Goal: Task Accomplishment & Management: Use online tool/utility

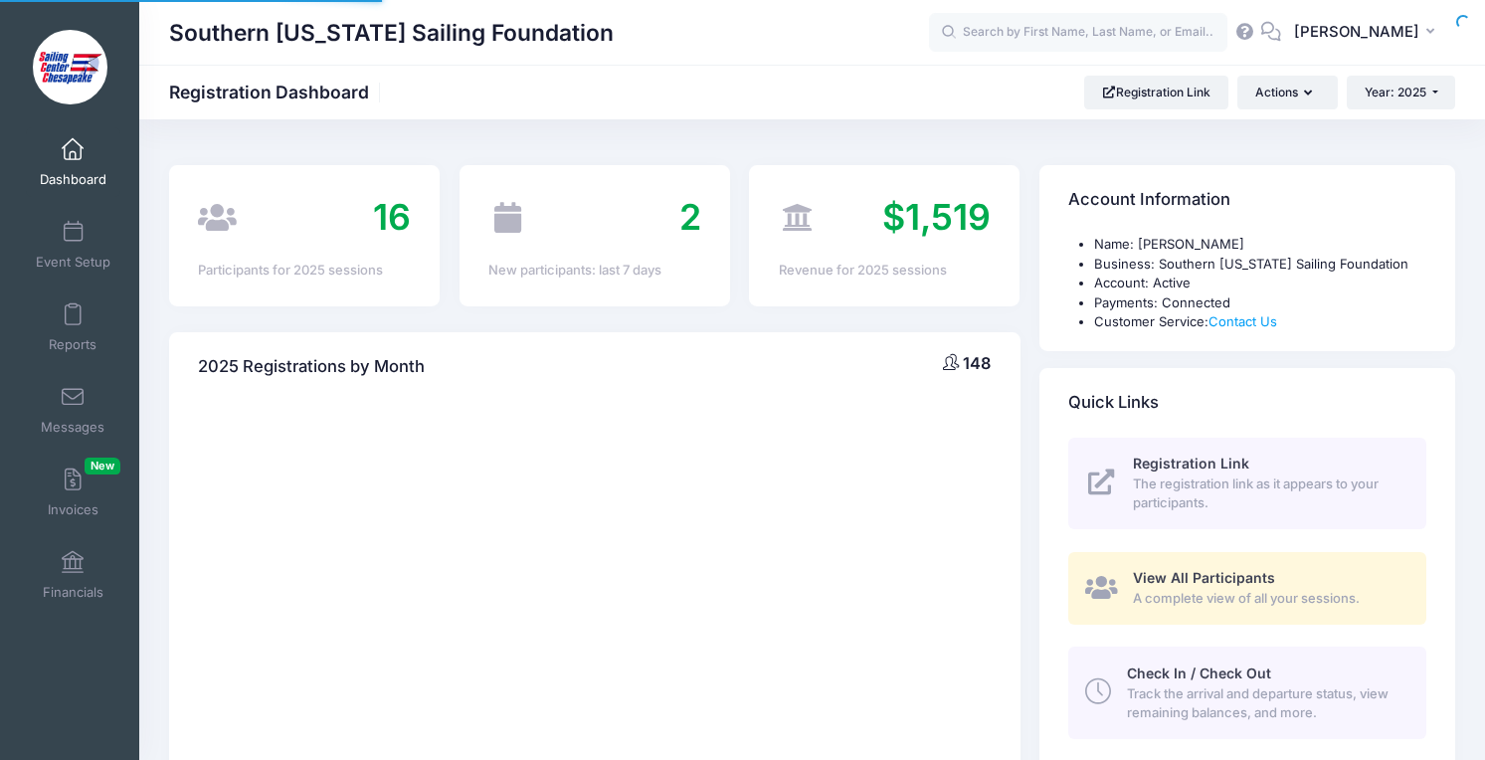
select select
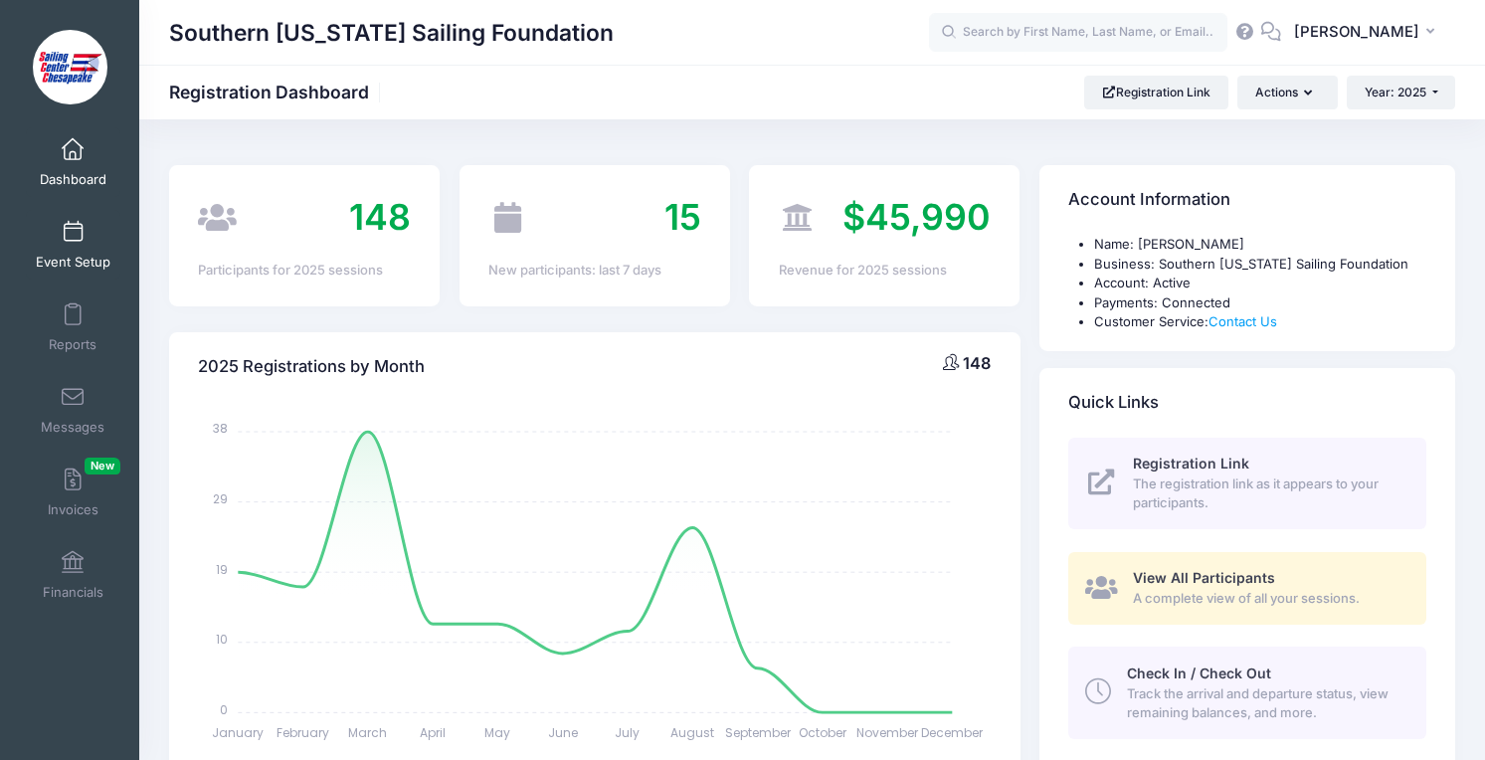
click at [79, 254] on span "Event Setup" at bounding box center [73, 262] width 75 height 17
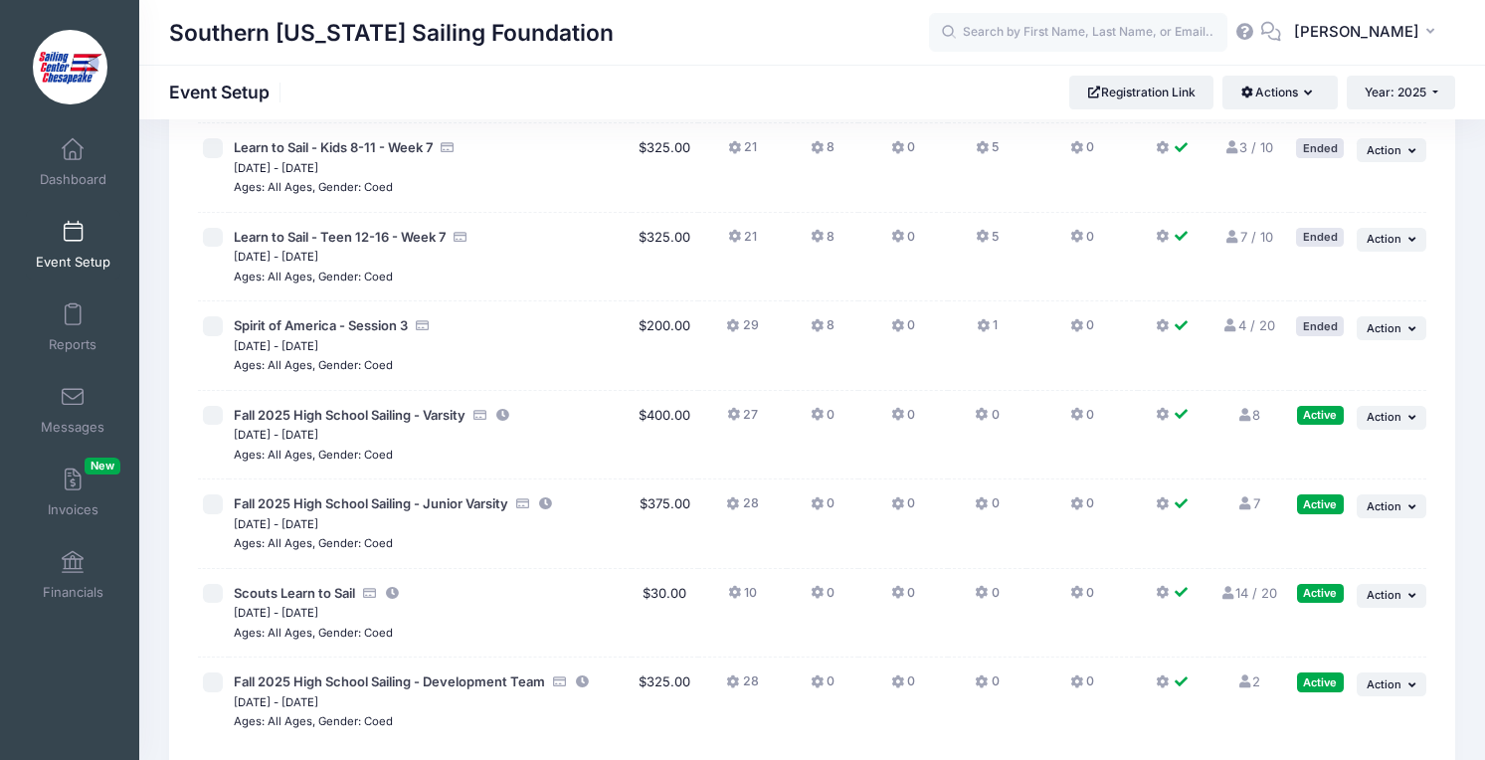
scroll to position [1462, 0]
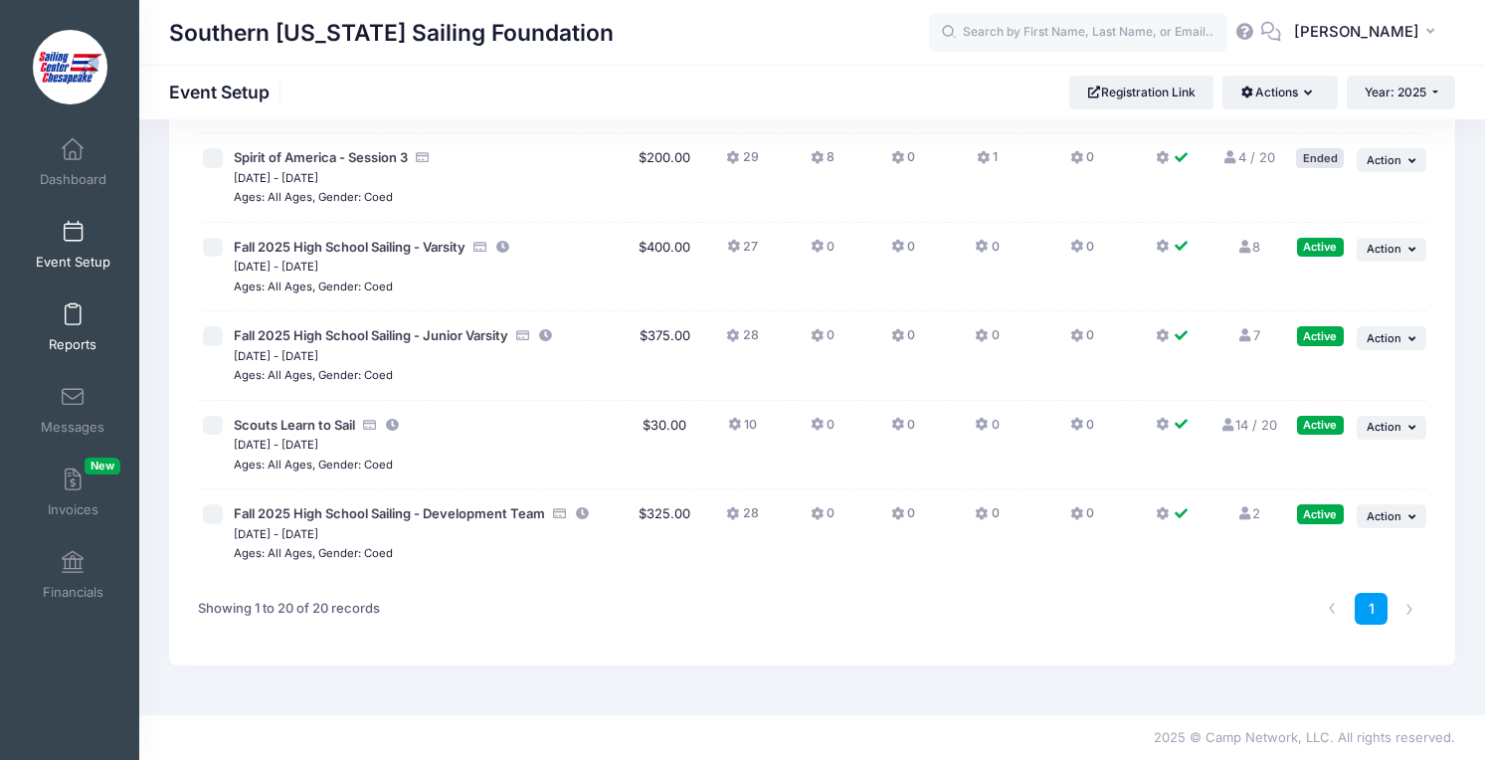
click at [73, 315] on span at bounding box center [73, 315] width 0 height 22
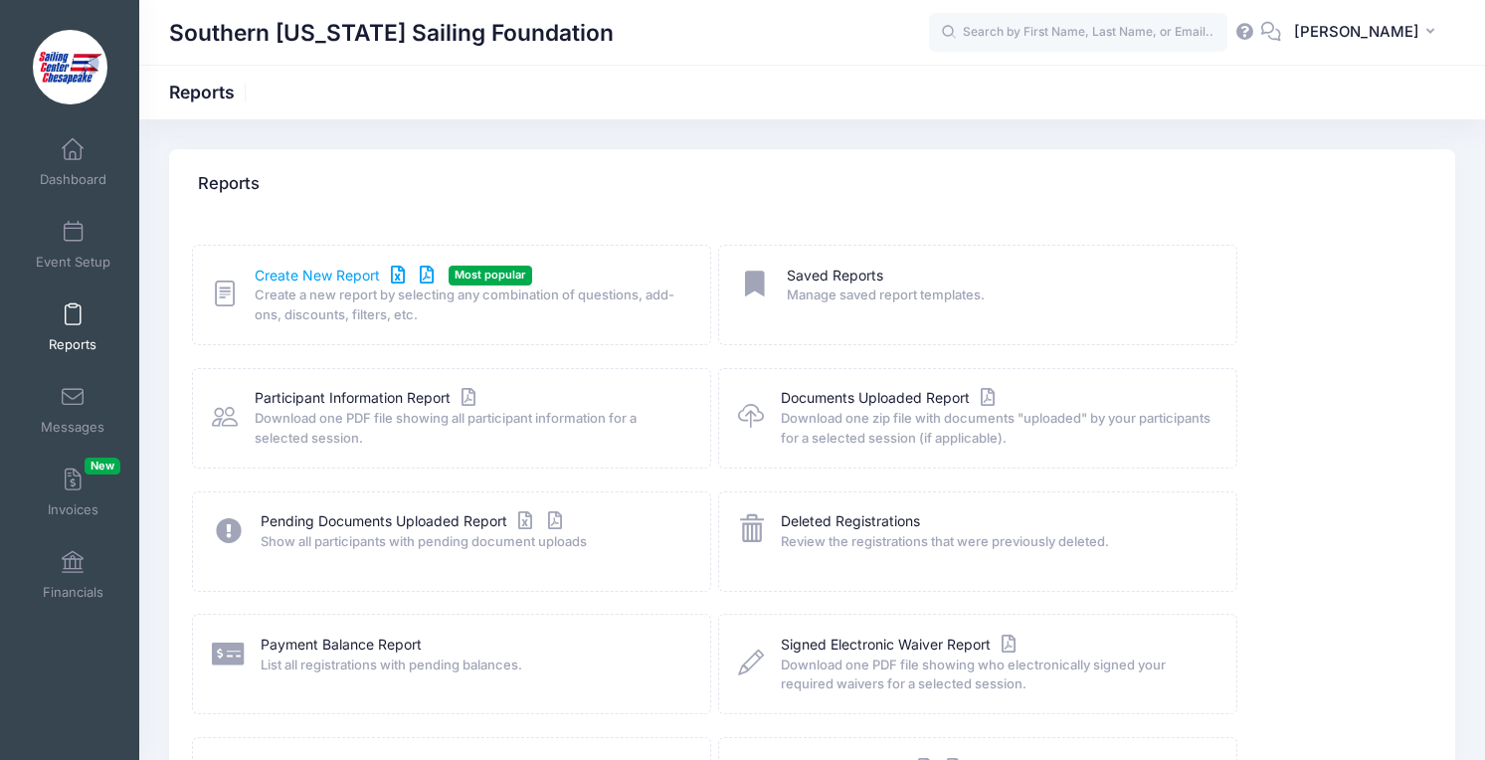
click at [302, 270] on link "Create New Report" at bounding box center [347, 276] width 185 height 21
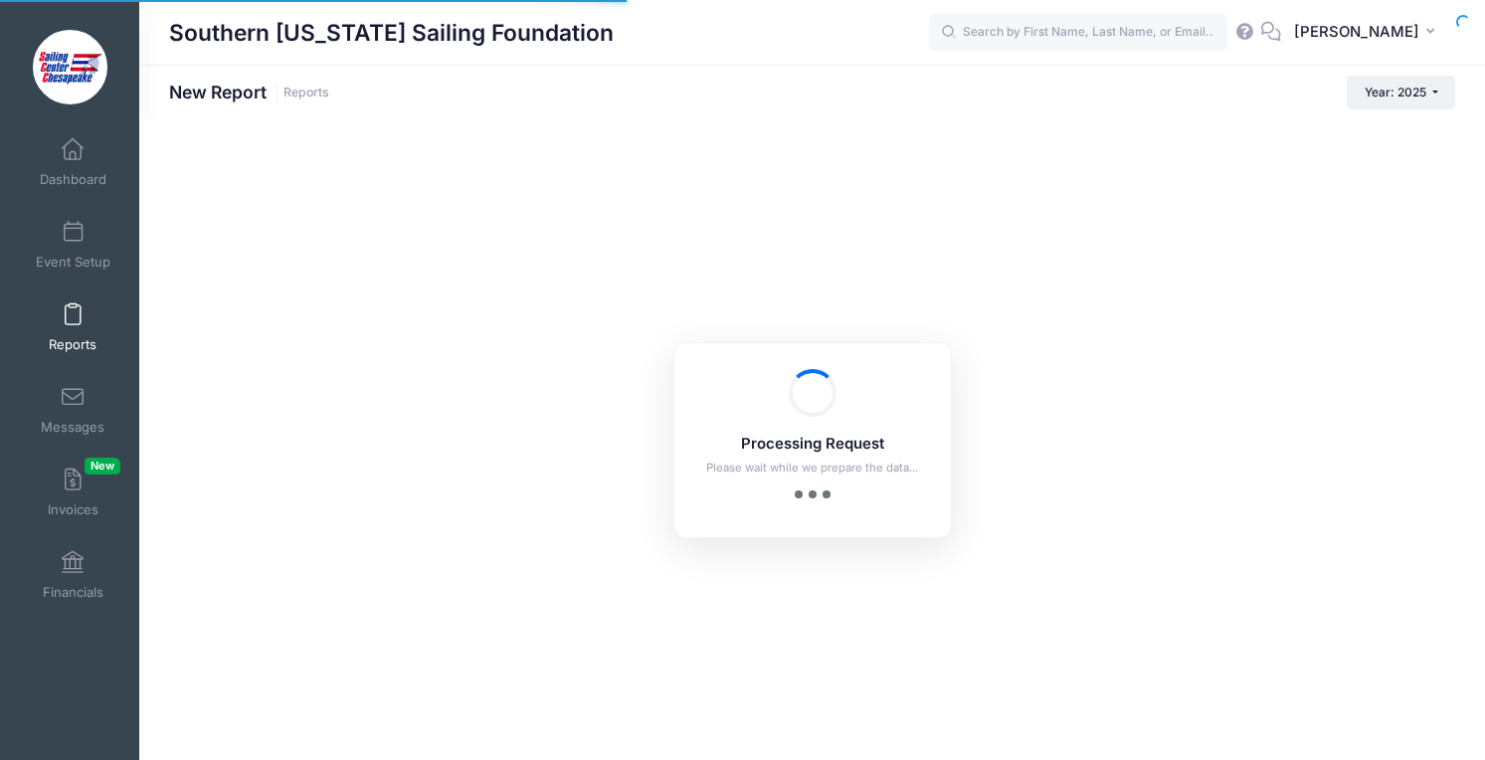
checkbox input "true"
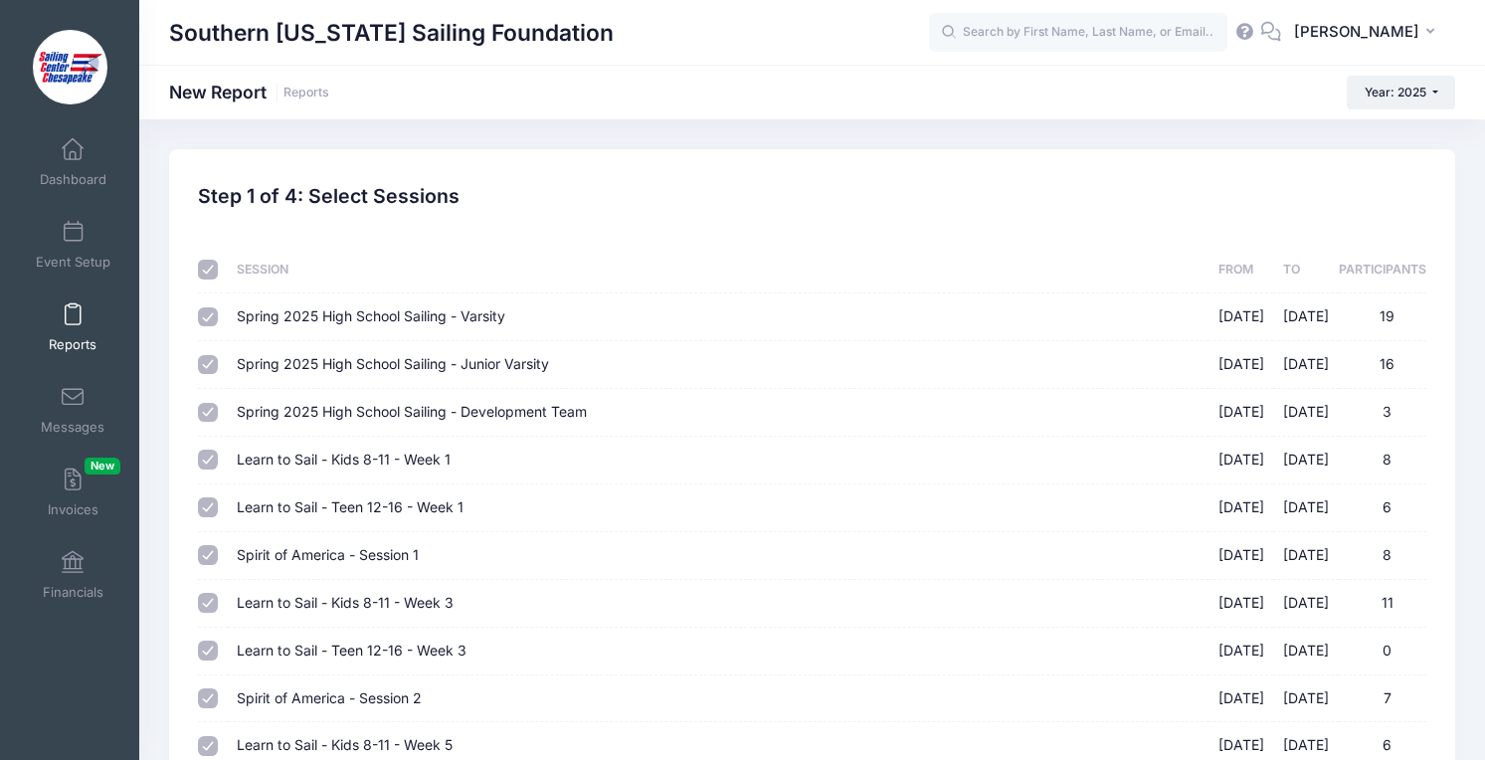
click at [214, 275] on input "checkbox" at bounding box center [208, 270] width 20 height 20
checkbox input "false"
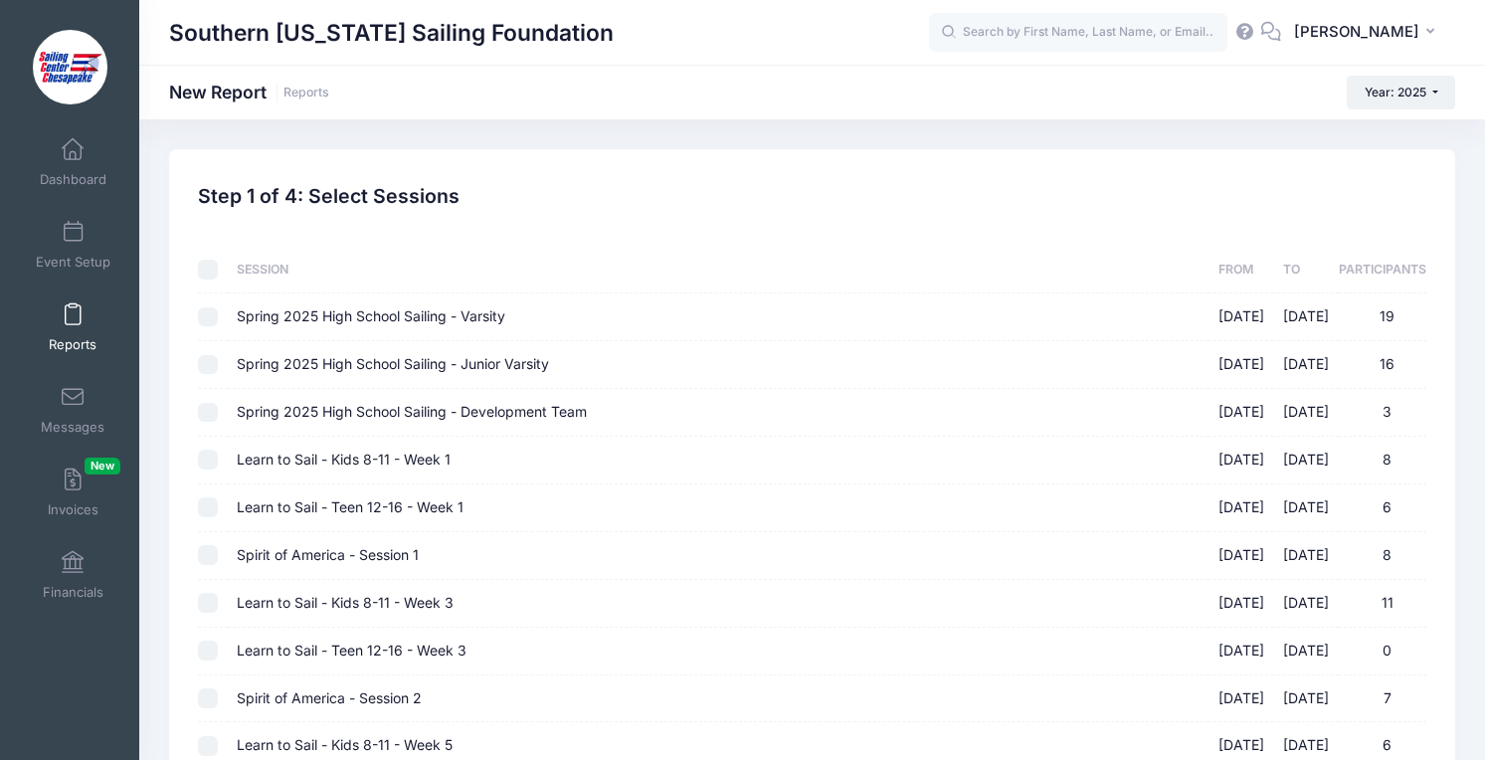
checkbox input "false"
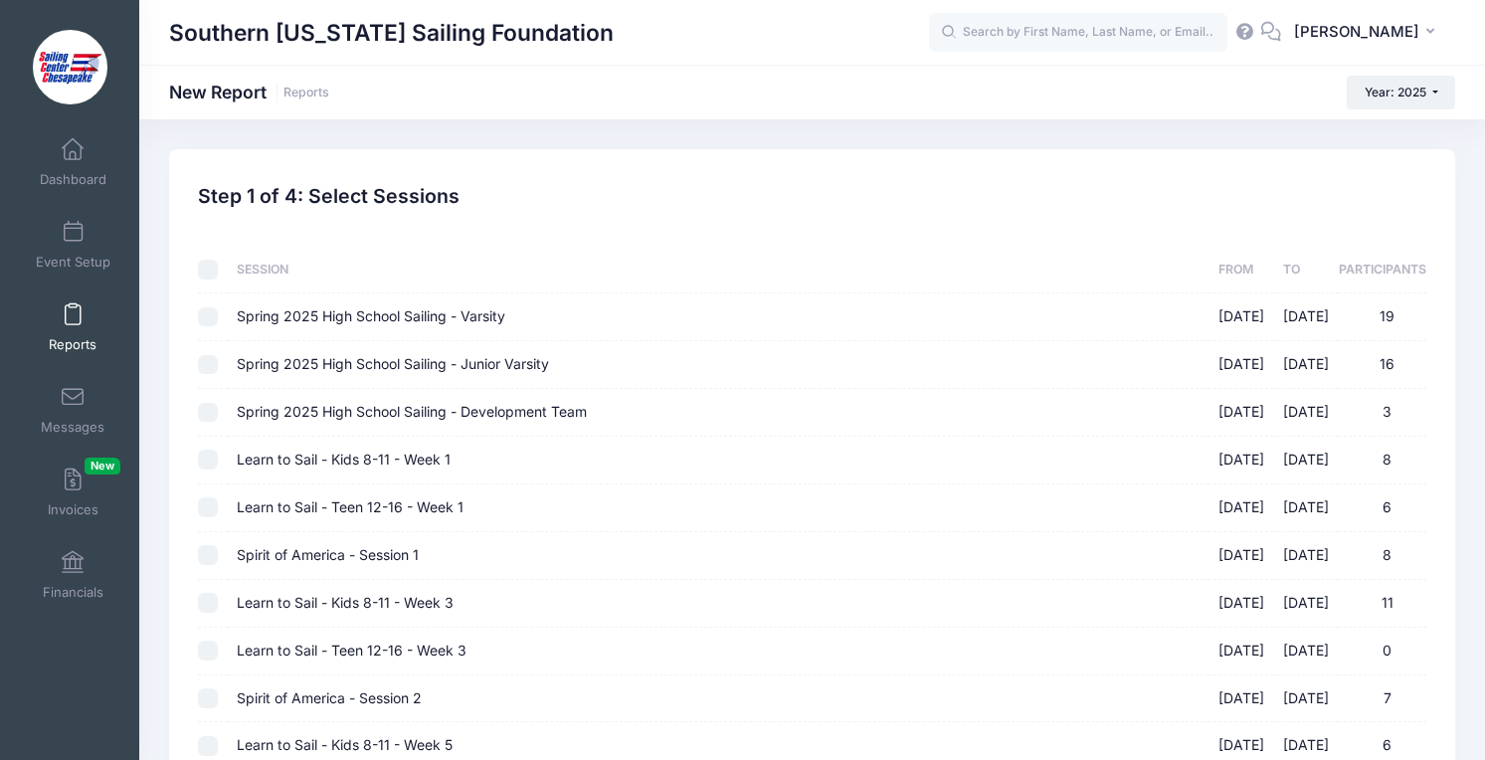
checkbox input "false"
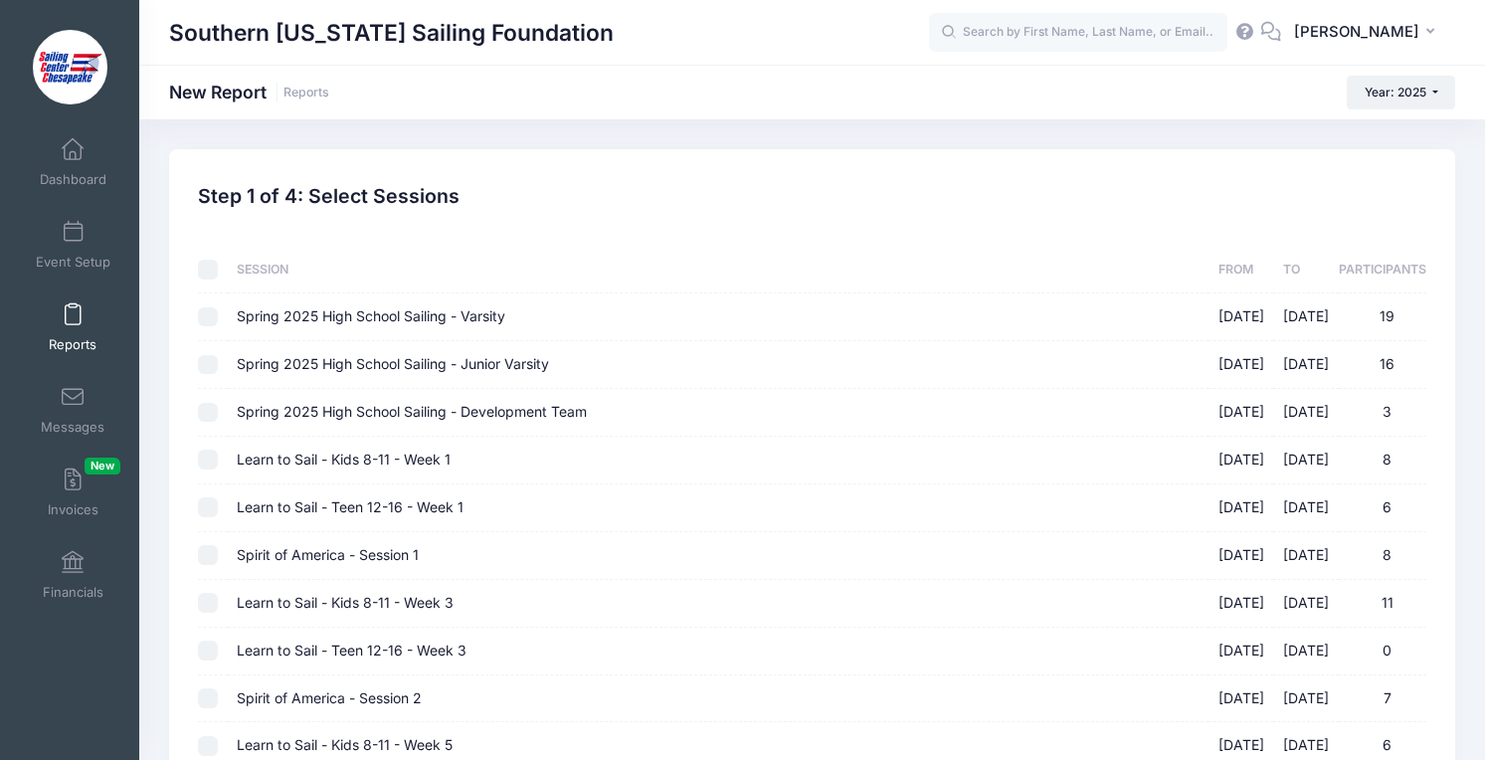
checkbox input "false"
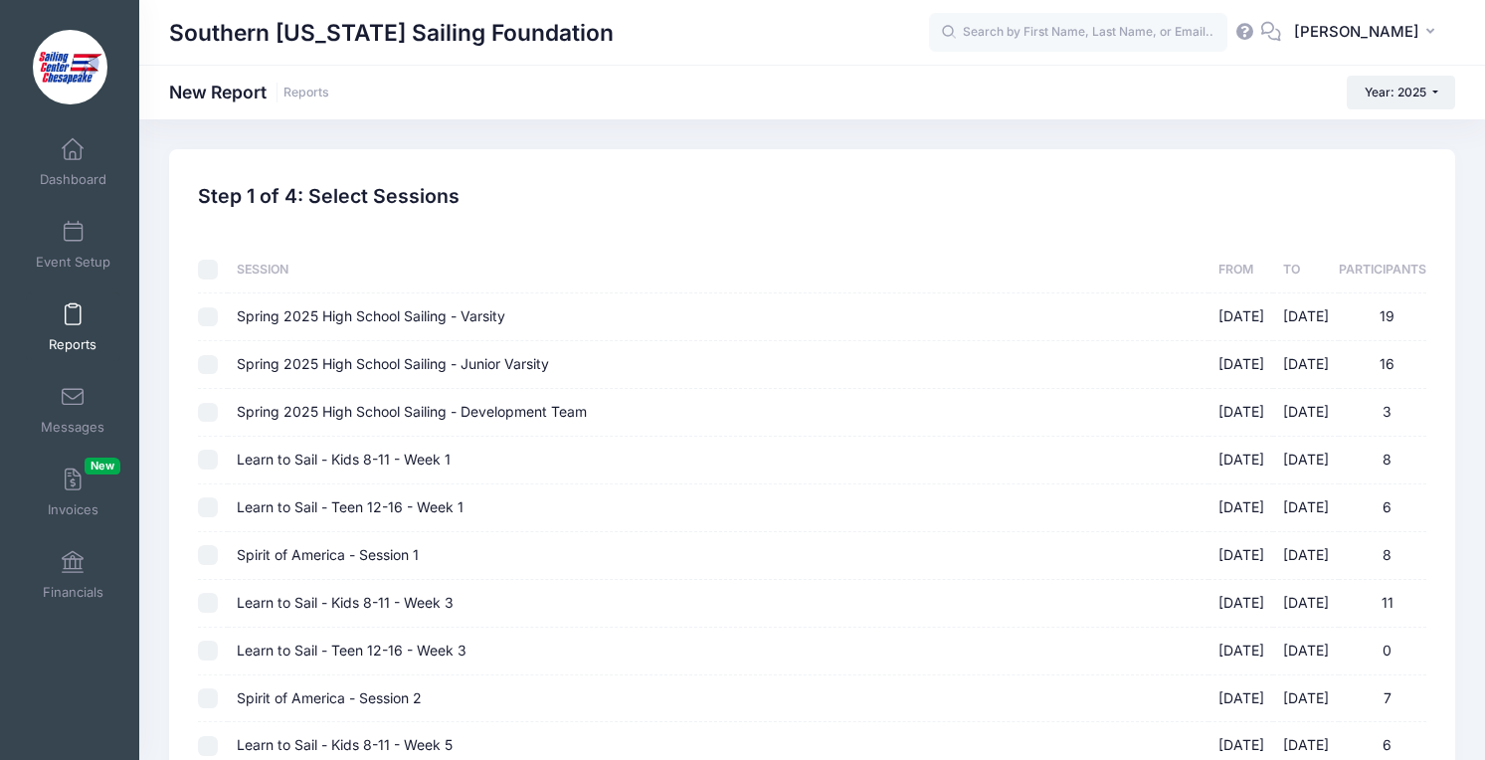
checkbox input "false"
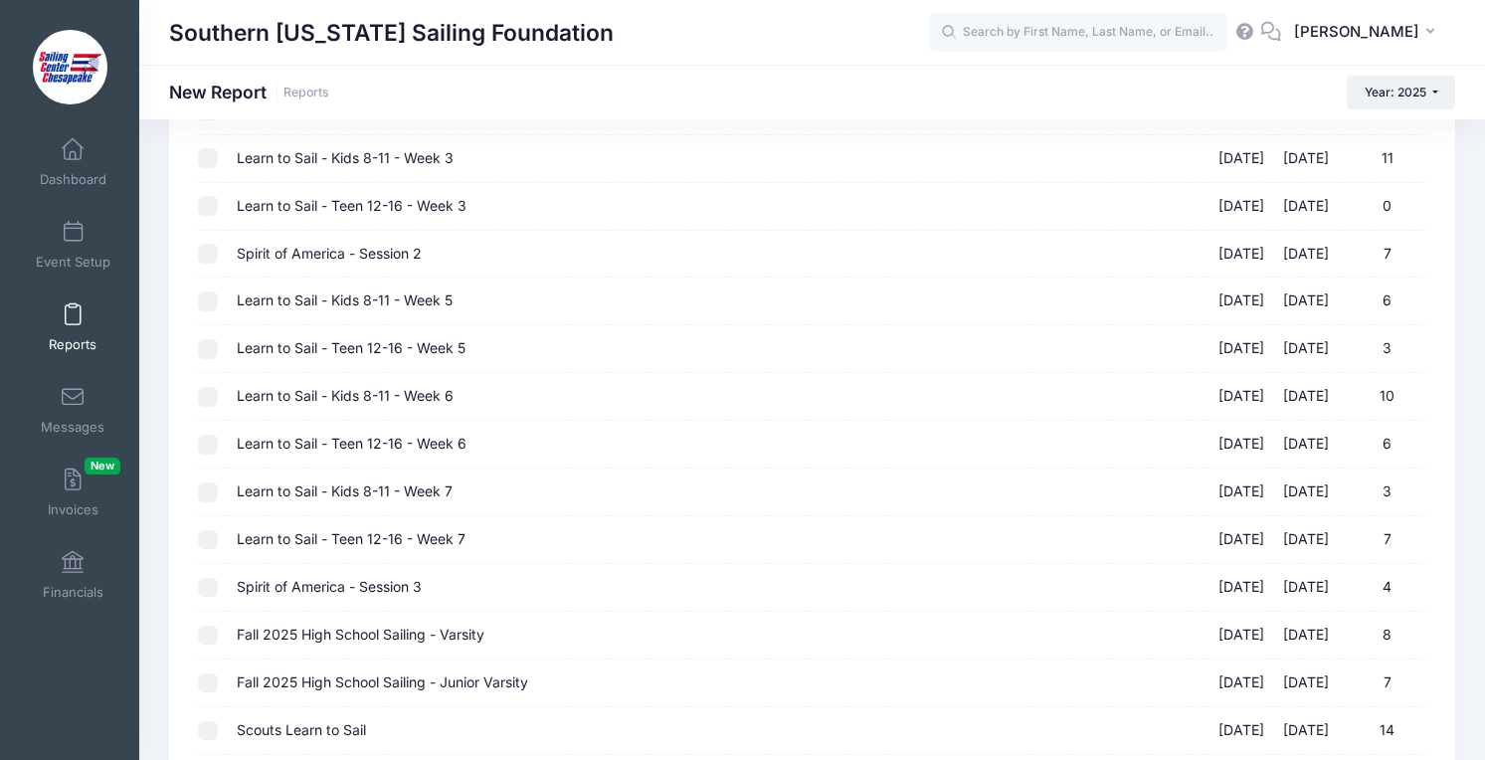
scroll to position [688, 0]
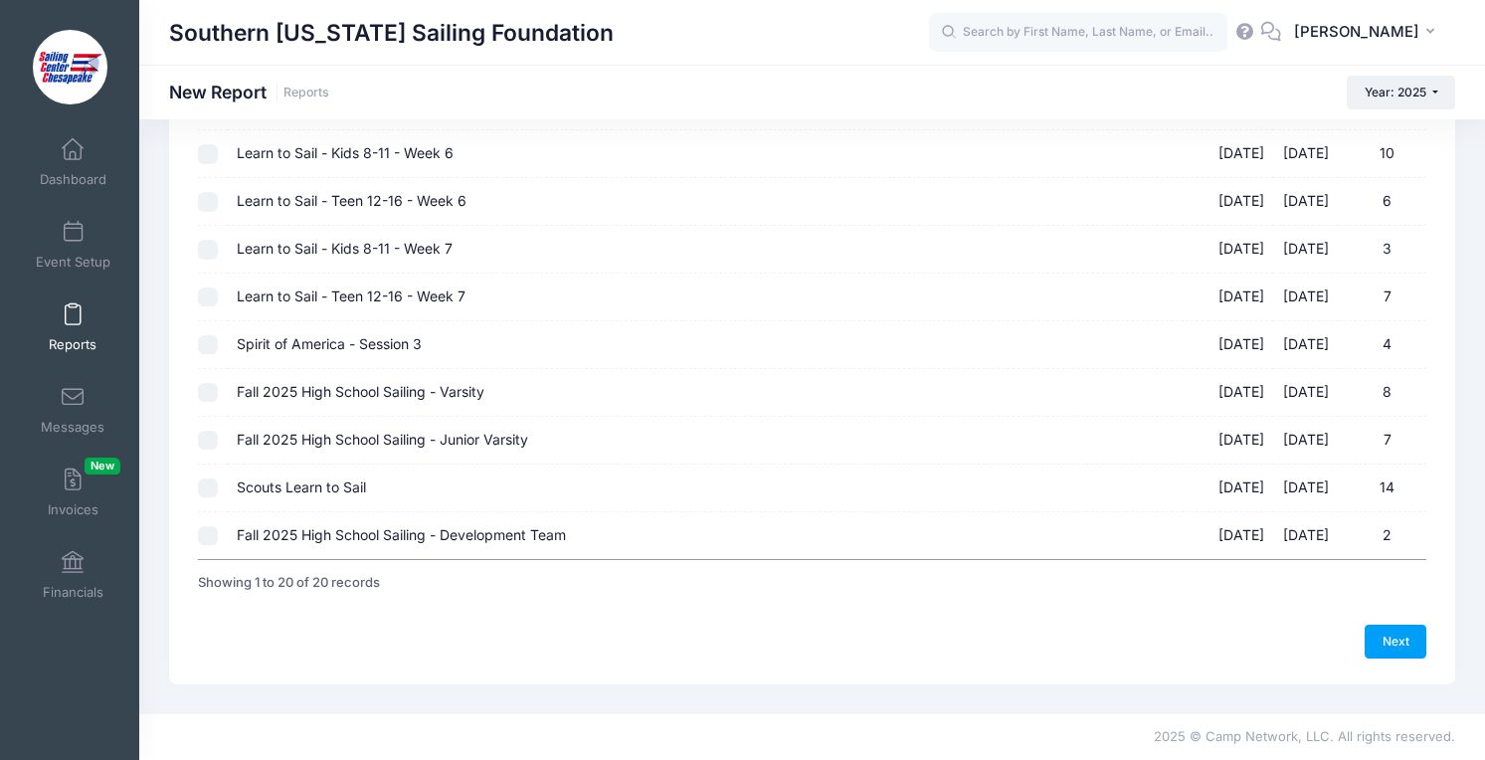
click at [221, 490] on td at bounding box center [212, 489] width 29 height 48
click at [212, 488] on input "Scouts Learn to Sail 09/06/2025 - 09/06/2025 14" at bounding box center [208, 489] width 20 height 20
checkbox input "true"
click at [1367, 638] on link "Next" at bounding box center [1396, 642] width 62 height 34
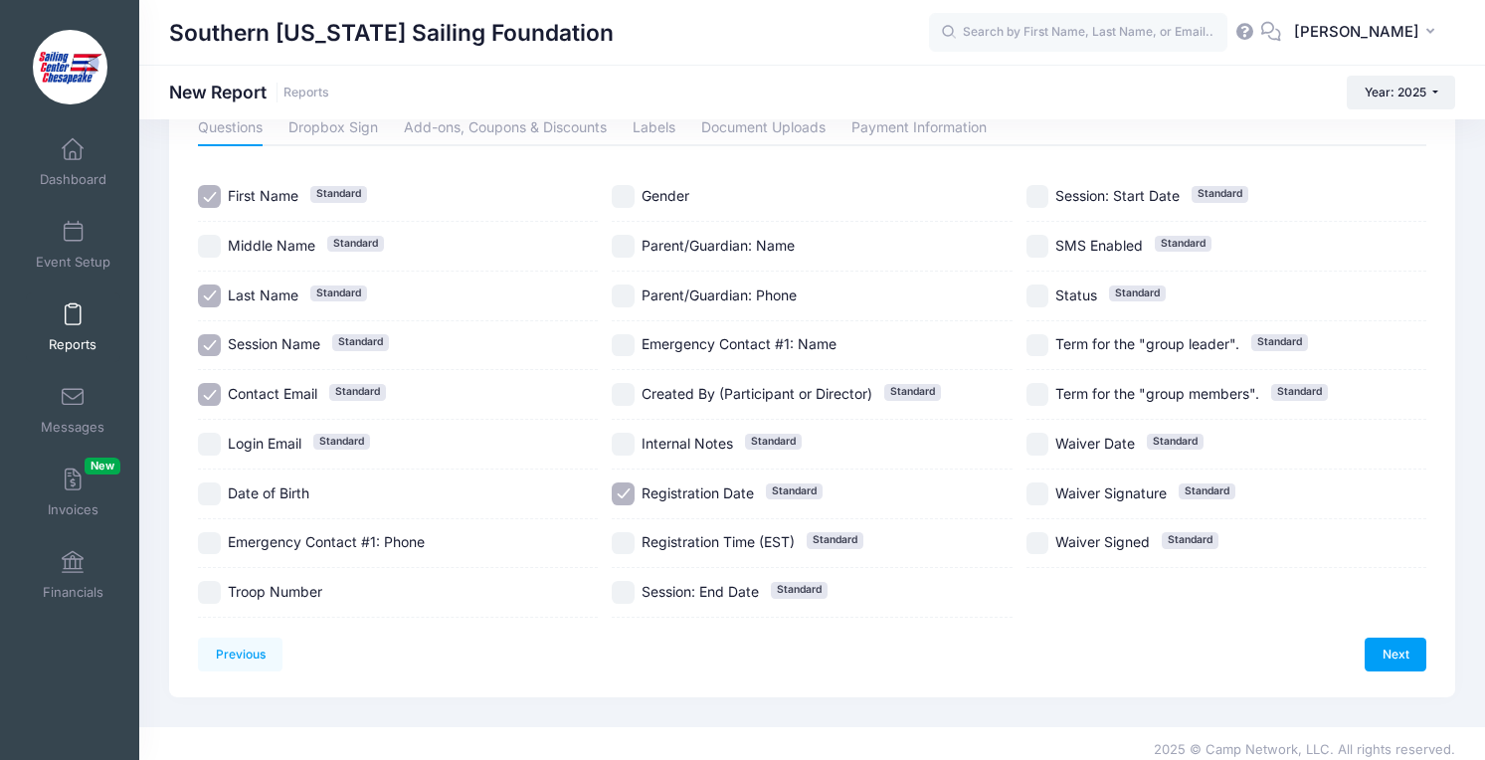
scroll to position [116, 0]
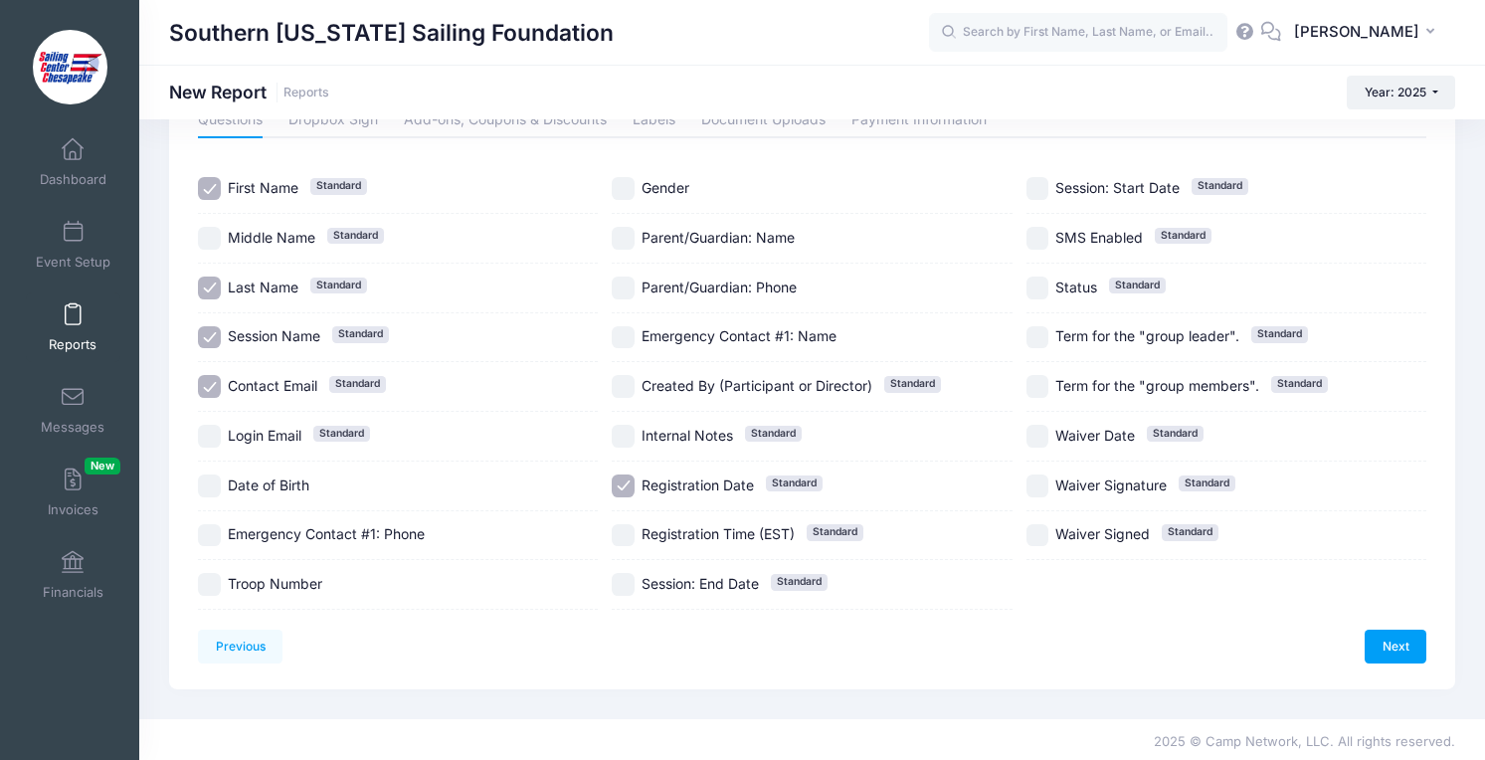
click at [268, 489] on span "Date of Birth" at bounding box center [269, 485] width 82 height 17
checkbox input "true"
click at [268, 535] on span "Emergency Contact #1: Phone" at bounding box center [326, 533] width 197 height 17
click at [268, 531] on span "Emergency Contact #1: Phone" at bounding box center [326, 533] width 197 height 17
checkbox input "false"
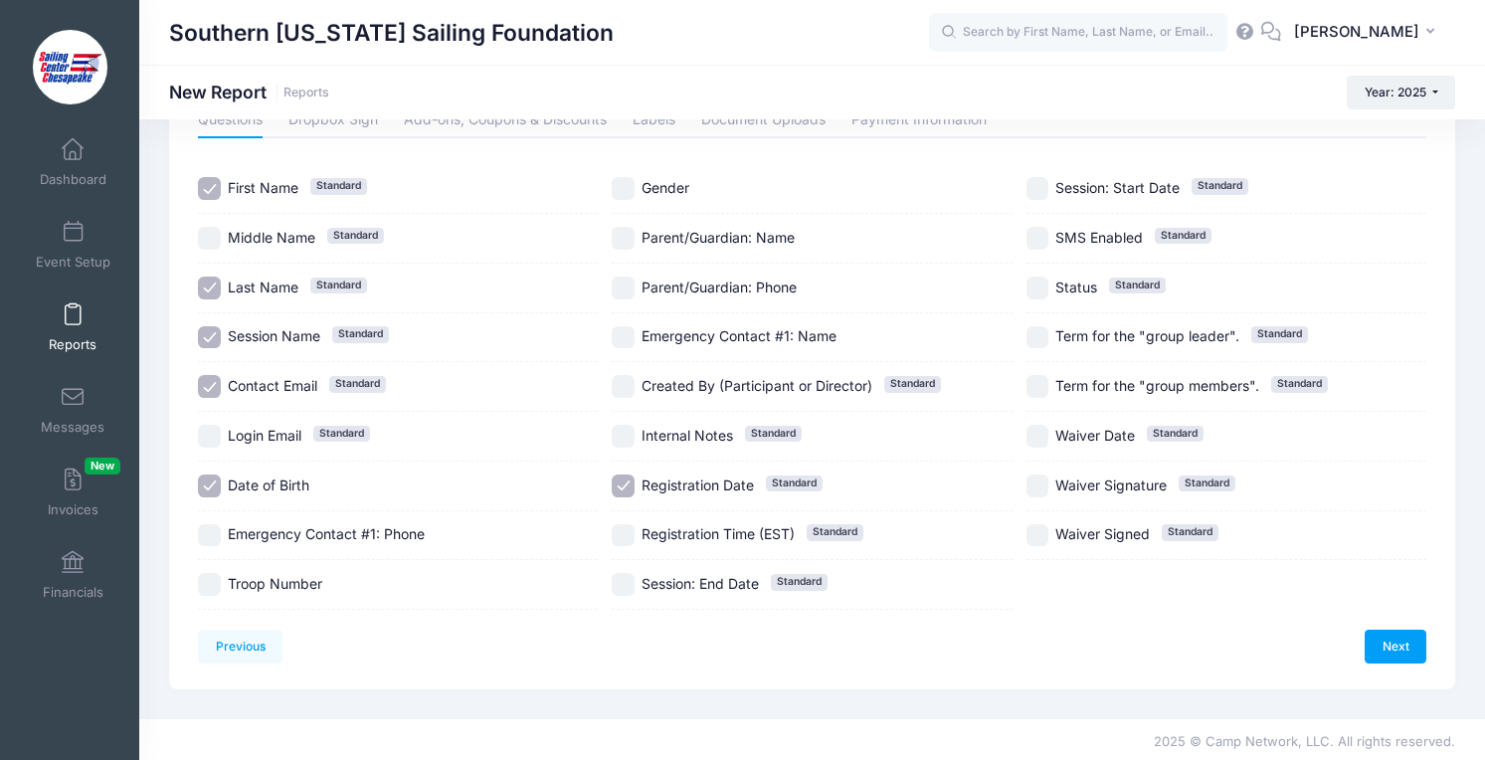
click at [282, 599] on div "Troop Number" at bounding box center [398, 585] width 400 height 50
checkbox input "true"
click at [278, 547] on div "Emergency Contact #1: Phone" at bounding box center [398, 536] width 400 height 50
checkbox input "true"
click at [678, 343] on span "Emergency Contact #1: Name" at bounding box center [739, 335] width 195 height 17
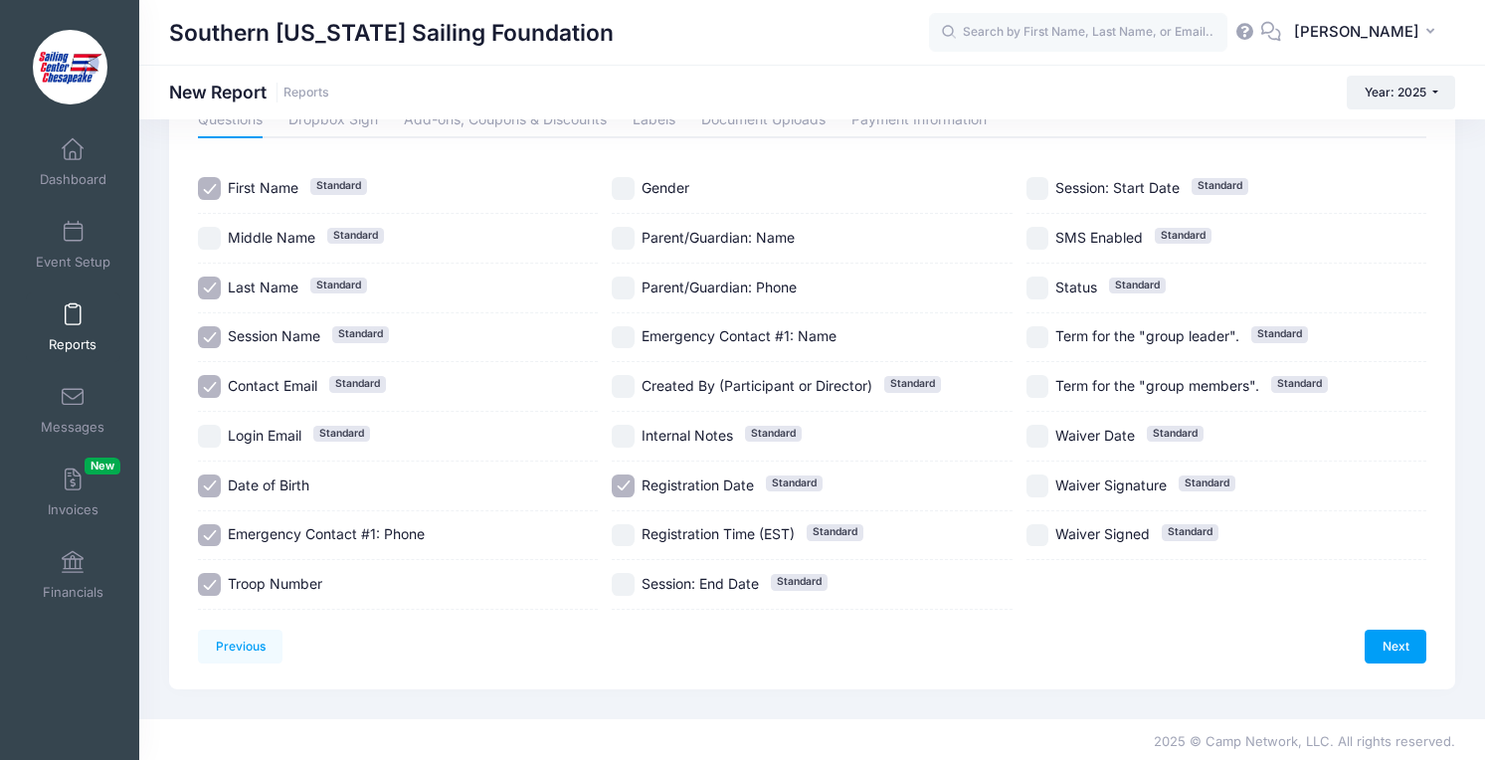
checkbox input "true"
click at [692, 278] on span "Parent/Guardian: Phone" at bounding box center [719, 288] width 155 height 21
checkbox input "true"
click at [692, 251] on div "Parent/Guardian: Name" at bounding box center [812, 239] width 400 height 50
checkbox input "true"
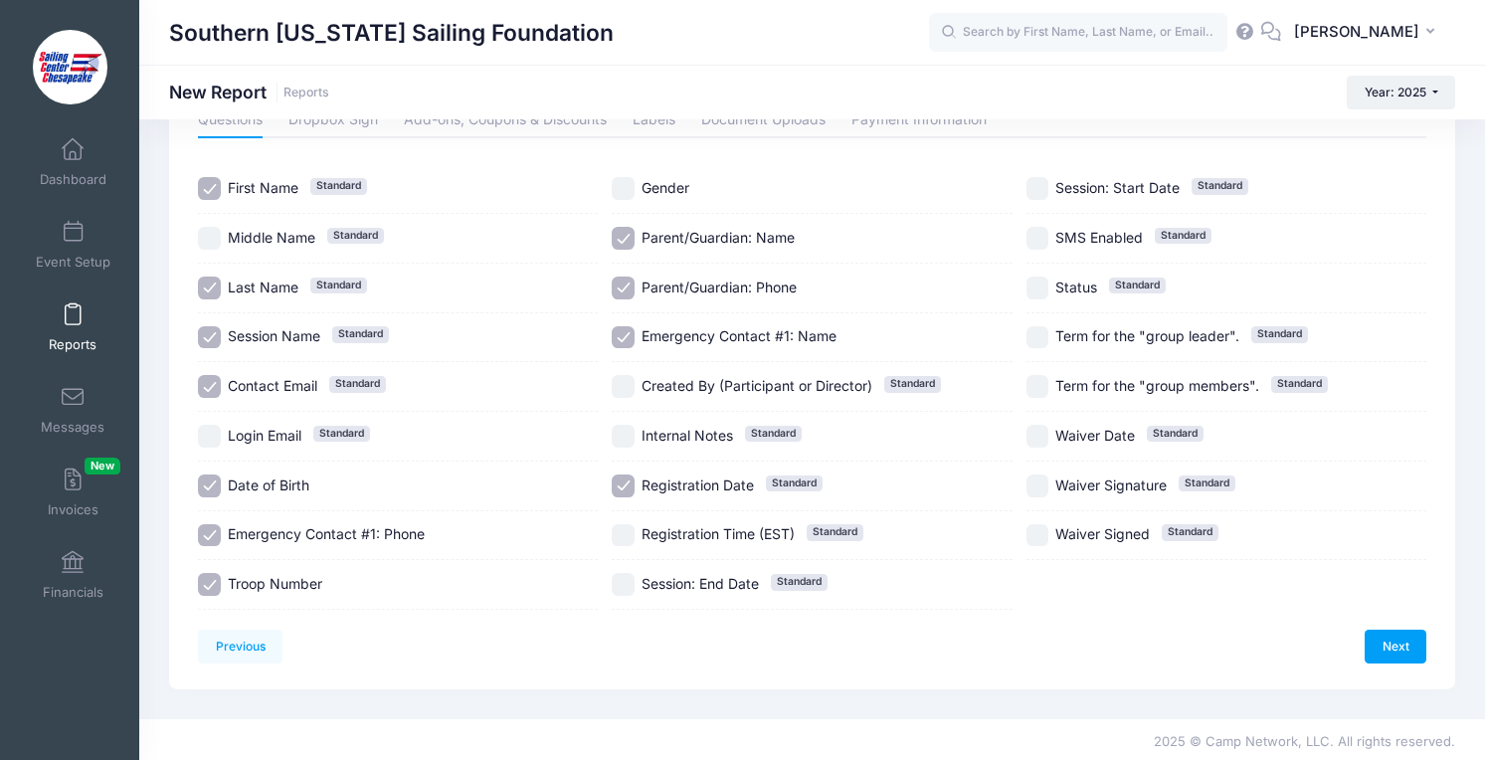
click at [675, 197] on span "Gender" at bounding box center [666, 188] width 48 height 21
checkbox input "true"
click at [1405, 656] on link "Next" at bounding box center [1396, 647] width 62 height 34
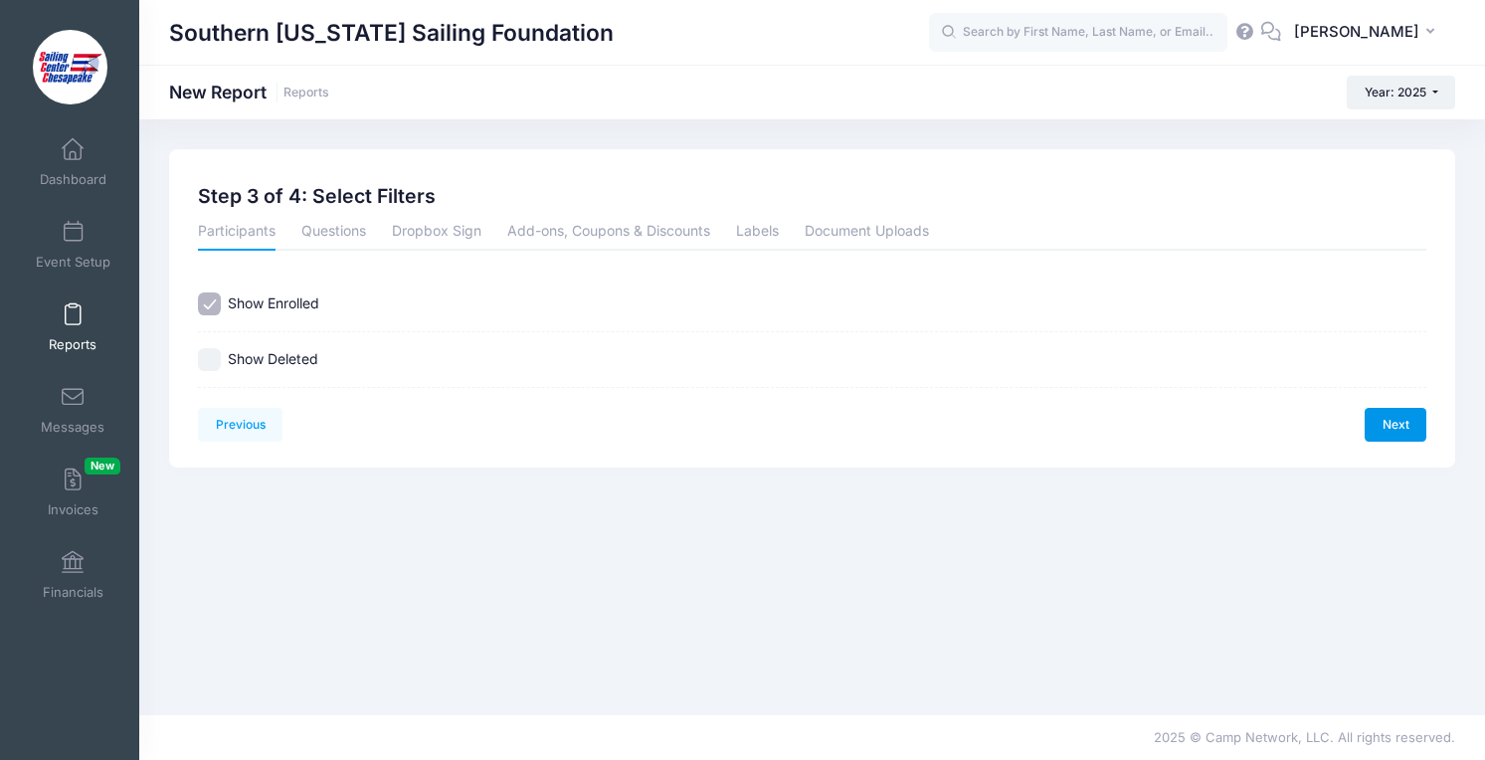
scroll to position [0, 0]
click at [1402, 427] on link "Next" at bounding box center [1396, 425] width 62 height 34
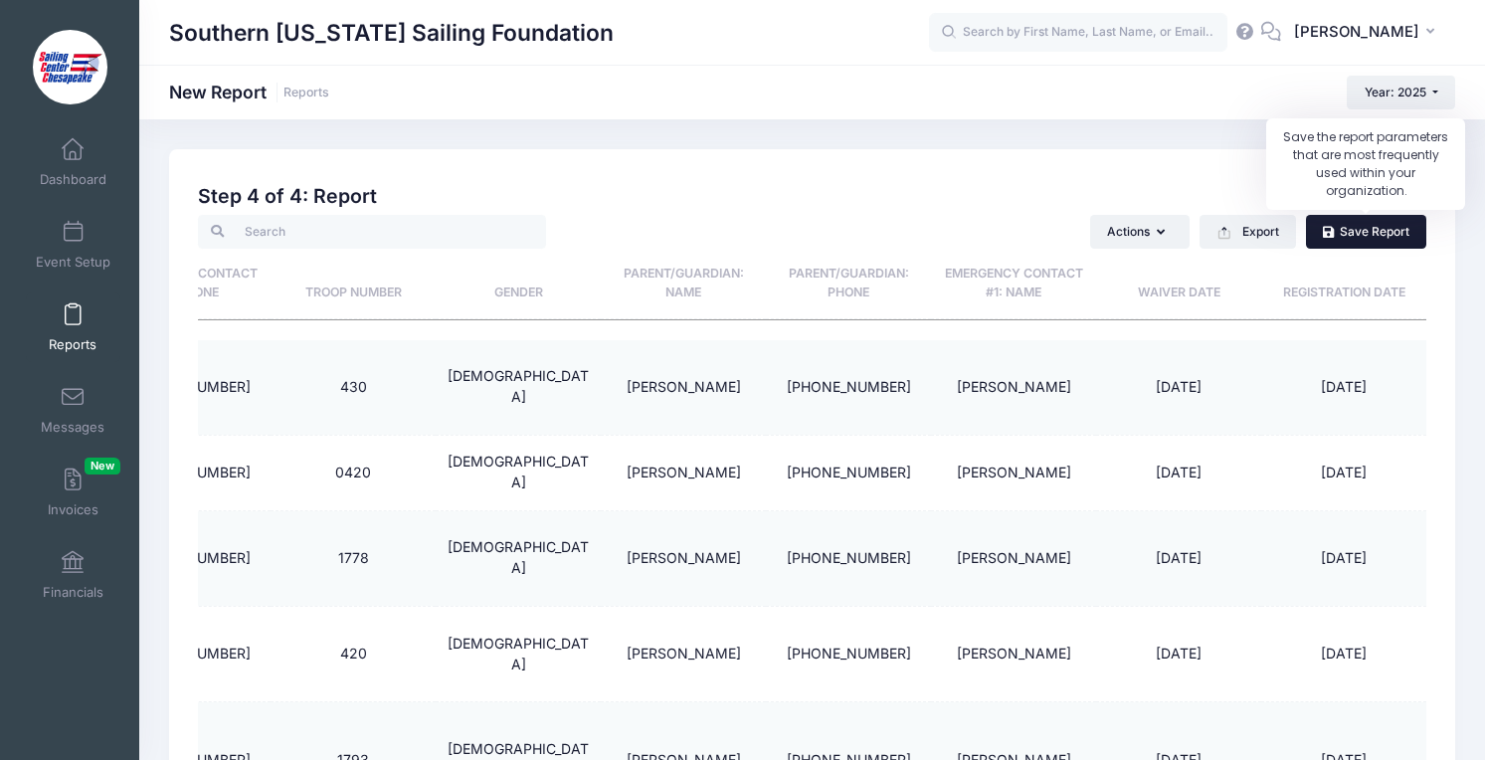
click at [1353, 236] on link "Save Report" at bounding box center [1366, 232] width 120 height 34
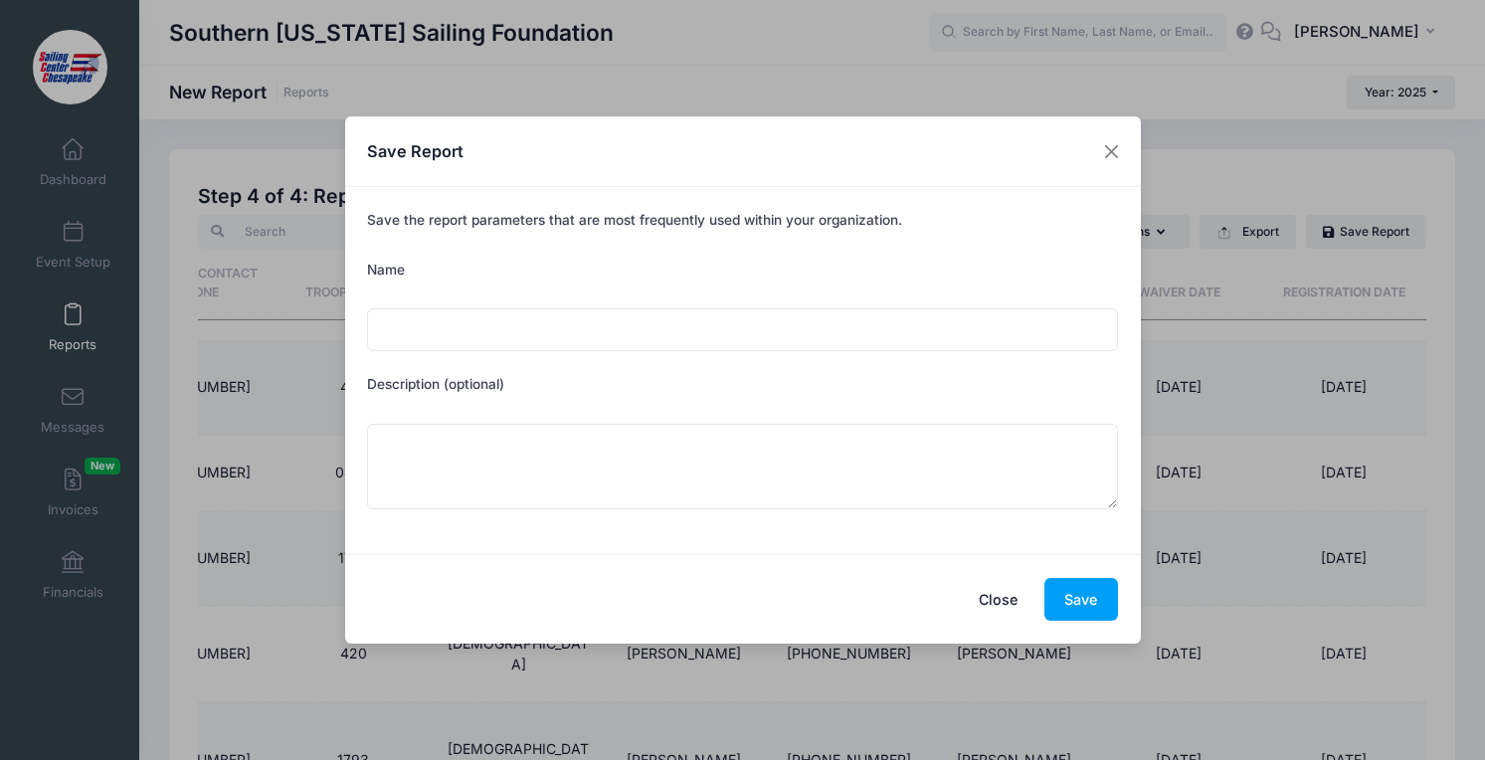
click at [1004, 600] on button "Close" at bounding box center [998, 599] width 80 height 43
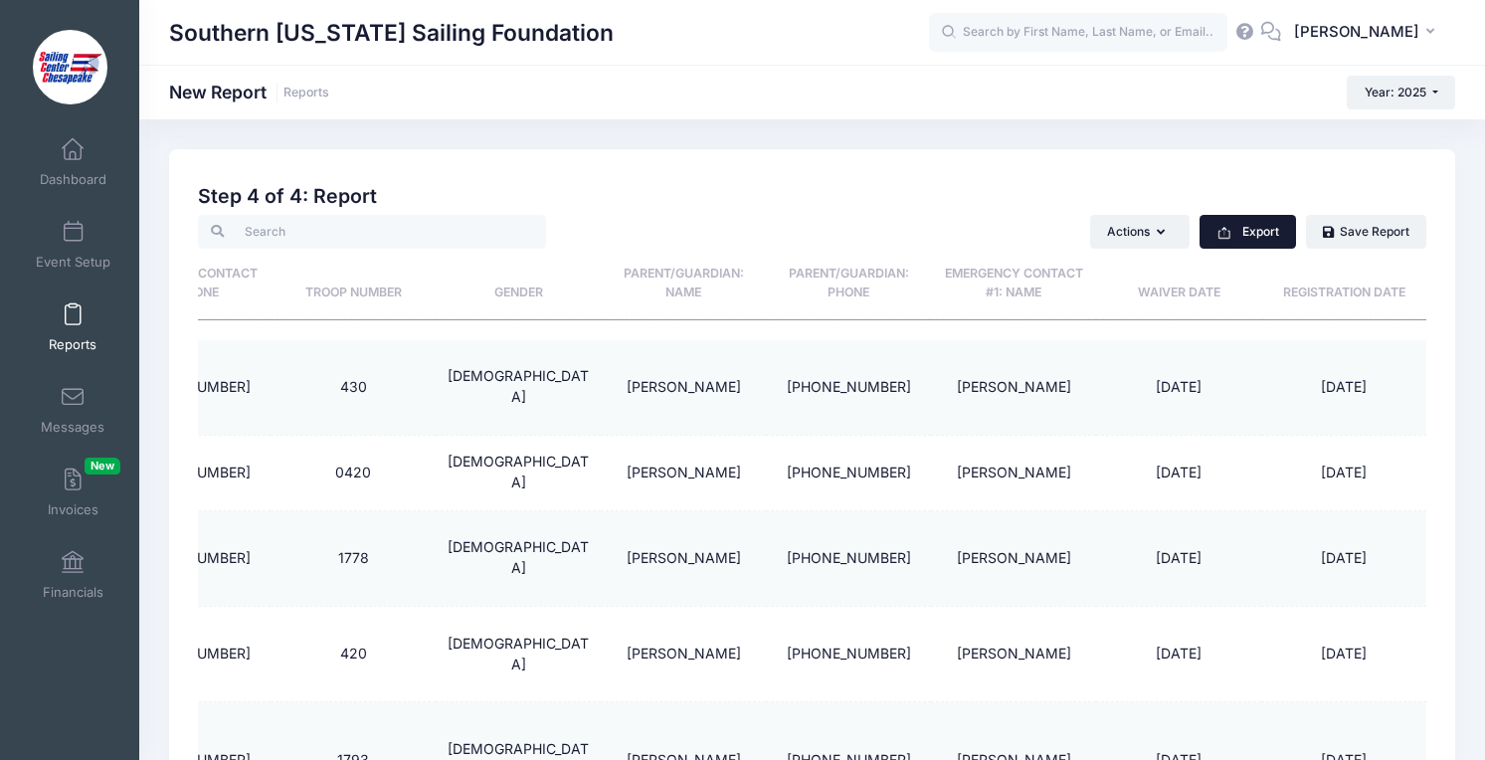
click at [1230, 239] on icon "button" at bounding box center [1225, 233] width 16 height 16
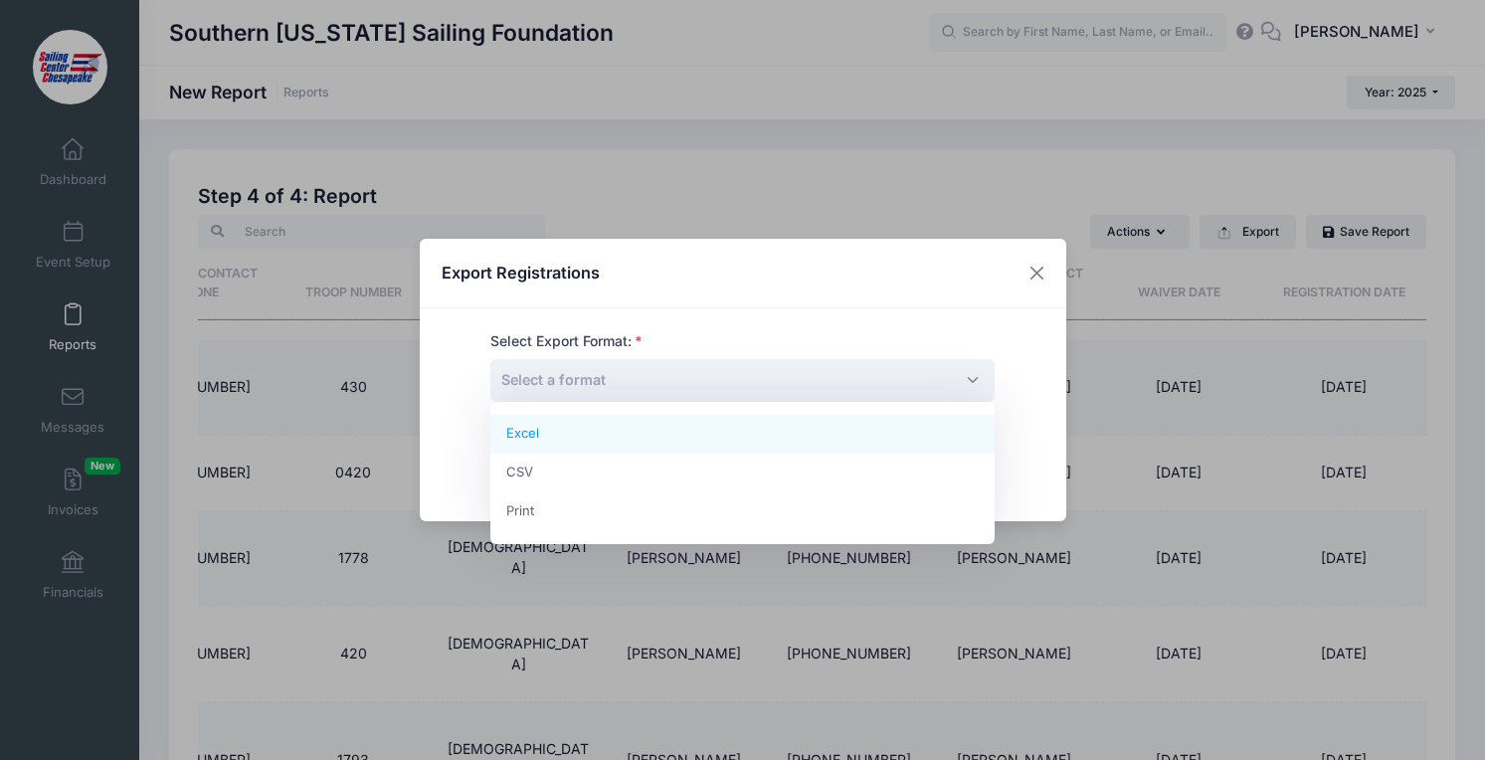
click at [773, 398] on span "Select a format" at bounding box center [743, 380] width 504 height 43
select select "excel"
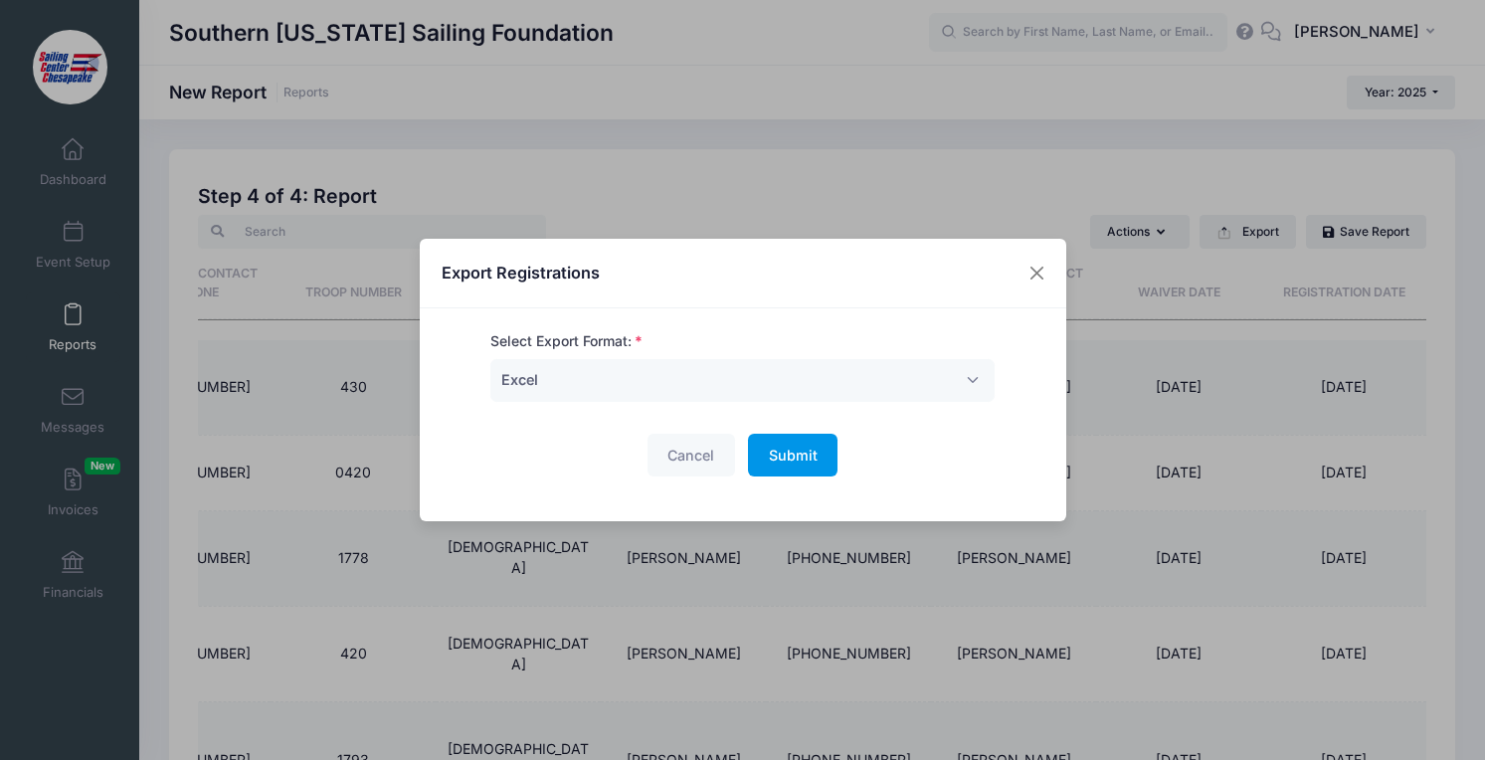
click at [781, 452] on span "Submit" at bounding box center [793, 455] width 49 height 17
